Goal: Task Accomplishment & Management: Manage account settings

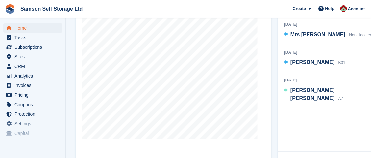
scroll to position [269, 0]
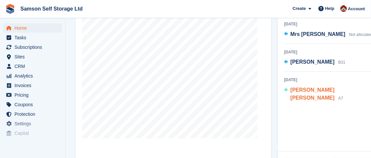
click at [314, 91] on span "[PERSON_NAME] [PERSON_NAME]" at bounding box center [313, 93] width 44 height 13
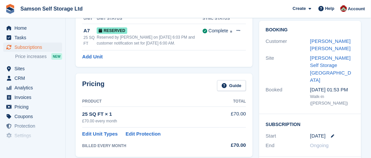
scroll to position [39, 0]
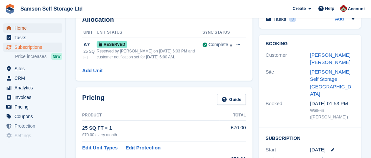
click at [31, 28] on span "Home" at bounding box center [33, 27] width 39 height 9
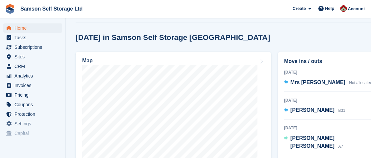
scroll to position [220, 0]
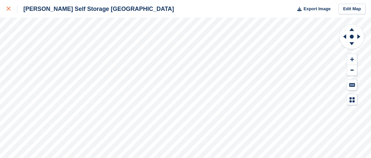
click at [6, 12] on link at bounding box center [8, 9] width 17 height 18
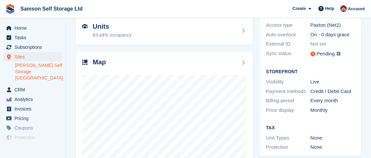
scroll to position [73, 0]
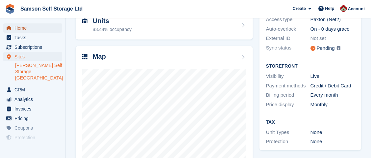
click at [49, 24] on span "Home" at bounding box center [33, 27] width 39 height 9
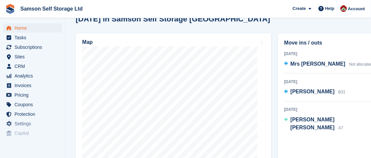
scroll to position [239, 0]
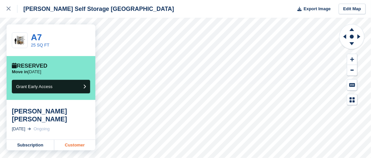
click at [79, 140] on link "Customer" at bounding box center [74, 145] width 41 height 11
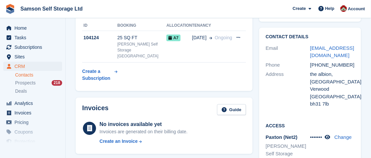
scroll to position [95, 0]
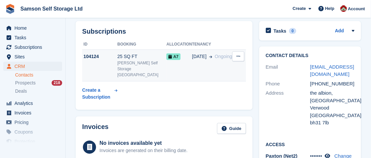
click at [195, 53] on span "[DATE]" at bounding box center [199, 56] width 14 height 7
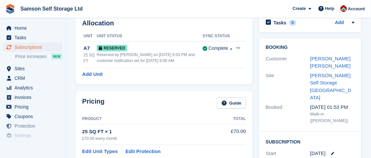
scroll to position [55, 0]
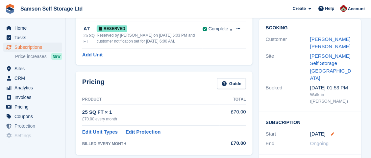
click at [332, 132] on icon at bounding box center [332, 133] width 3 height 3
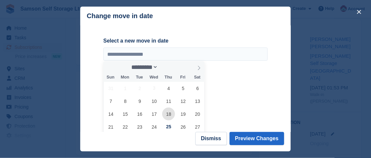
click at [166, 117] on span "18" at bounding box center [168, 113] width 13 height 13
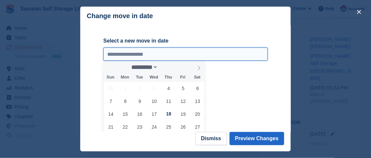
type input "**********"
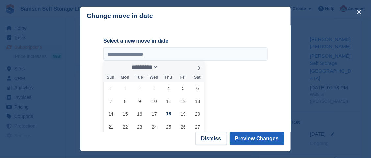
click at [259, 137] on button "Preview Changes" at bounding box center [257, 138] width 55 height 13
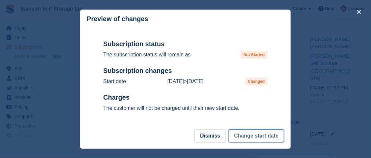
click at [268, 139] on button "Change start date" at bounding box center [257, 135] width 56 height 13
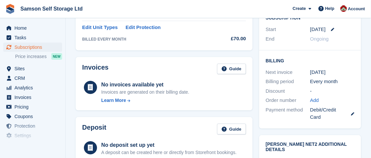
scroll to position [160, 0]
click at [337, 157] on icon at bounding box center [335, 160] width 3 height 3
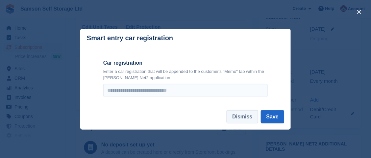
click at [248, 117] on button "Dismiss" at bounding box center [242, 116] width 31 height 13
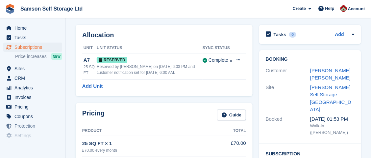
scroll to position [23, 0]
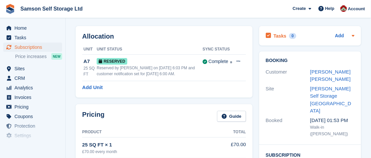
click at [353, 36] on icon at bounding box center [353, 36] width 3 height 2
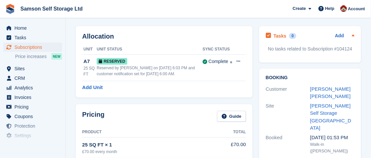
click at [355, 36] on icon at bounding box center [353, 35] width 5 height 5
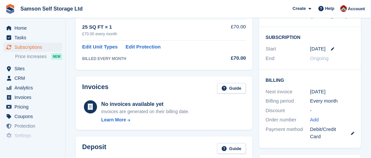
scroll to position [142, 0]
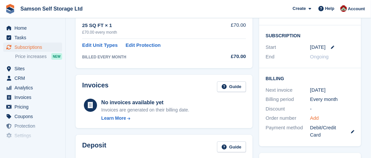
click at [315, 114] on link "Add" at bounding box center [314, 118] width 9 height 8
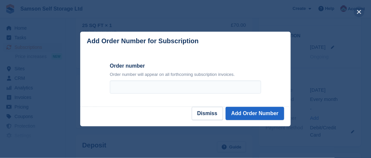
click at [359, 12] on button "close" at bounding box center [359, 12] width 11 height 11
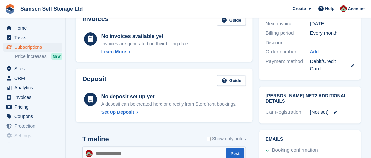
scroll to position [204, 0]
